Goal: Task Accomplishment & Management: Complete application form

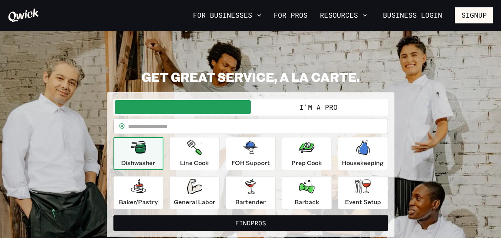
click at [420, 12] on link "Business Login" at bounding box center [412, 15] width 72 height 16
click at [342, 113] on button "I'm a Pro" at bounding box center [319, 107] width 136 height 14
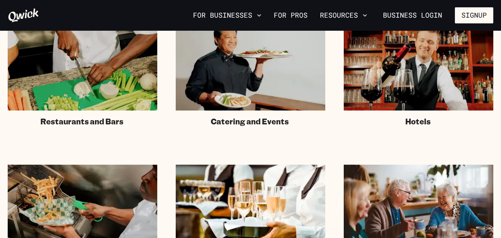
scroll to position [30, 0]
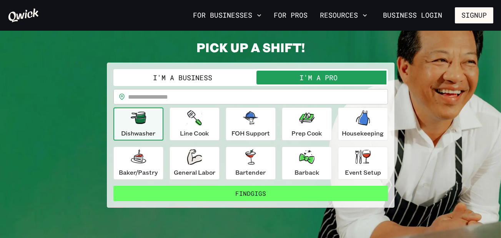
click at [285, 196] on button "Find Gigs" at bounding box center [250, 193] width 274 height 15
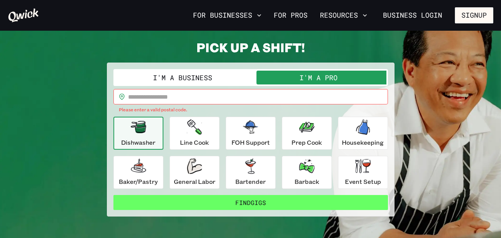
scroll to position [0, 0]
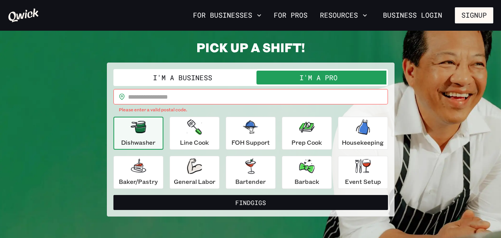
click at [232, 99] on input "text" at bounding box center [258, 96] width 260 height 15
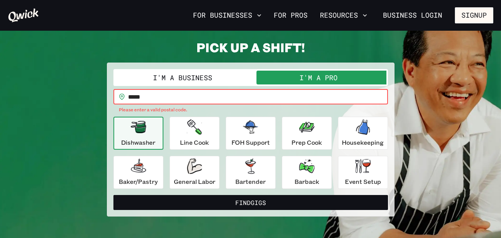
type input "*****"
click at [113, 195] on button "Find Gigs" at bounding box center [250, 202] width 274 height 15
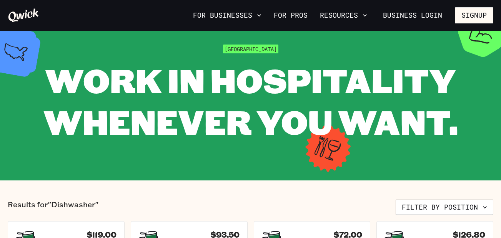
scroll to position [169, 0]
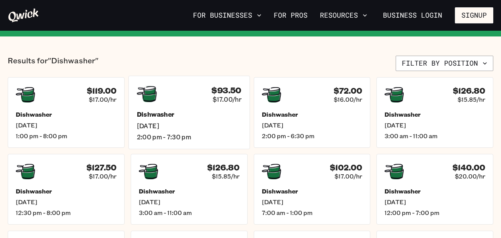
click at [222, 103] on span "$17.00/hr" at bounding box center [226, 99] width 29 height 8
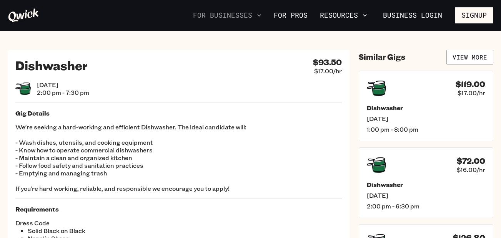
click at [255, 17] on icon "button" at bounding box center [259, 16] width 8 height 8
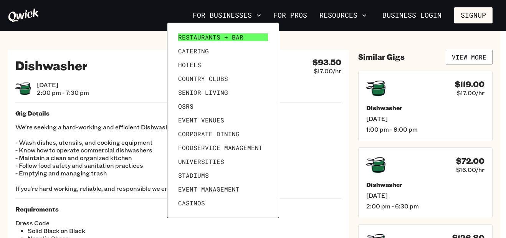
click at [223, 37] on span "Restaurants + Bar" at bounding box center [210, 37] width 65 height 8
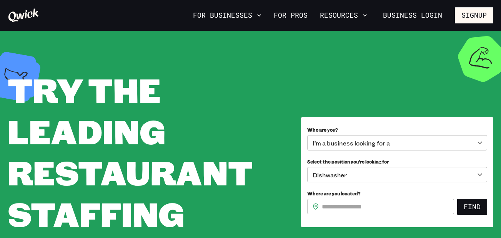
click at [432, 6] on div "For Businesses For Pros Resources Business Login Signup" at bounding box center [250, 15] width 501 height 31
click at [432, 13] on link "Business Login" at bounding box center [412, 15] width 72 height 16
